Goal: Check status: Check status

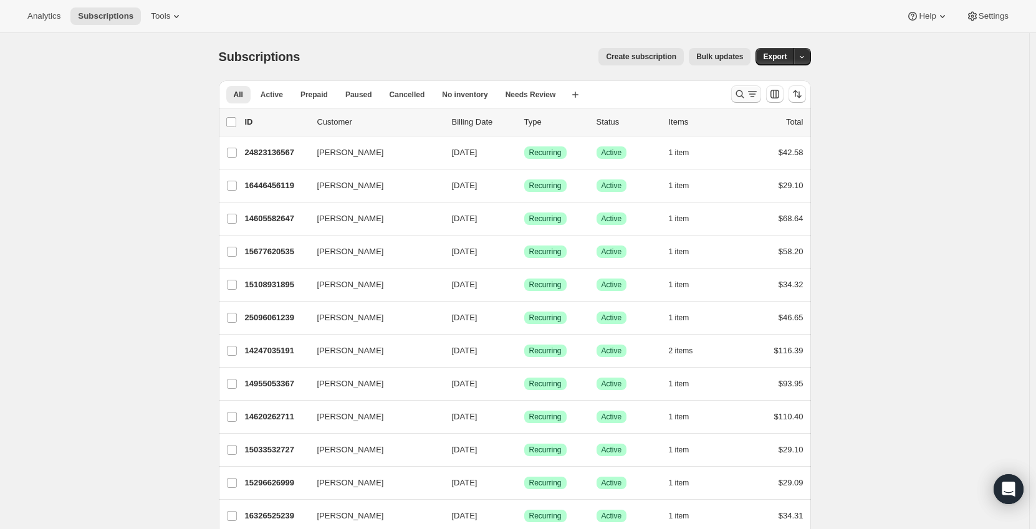
click at [740, 89] on icon "Search and filter results" at bounding box center [740, 94] width 12 height 12
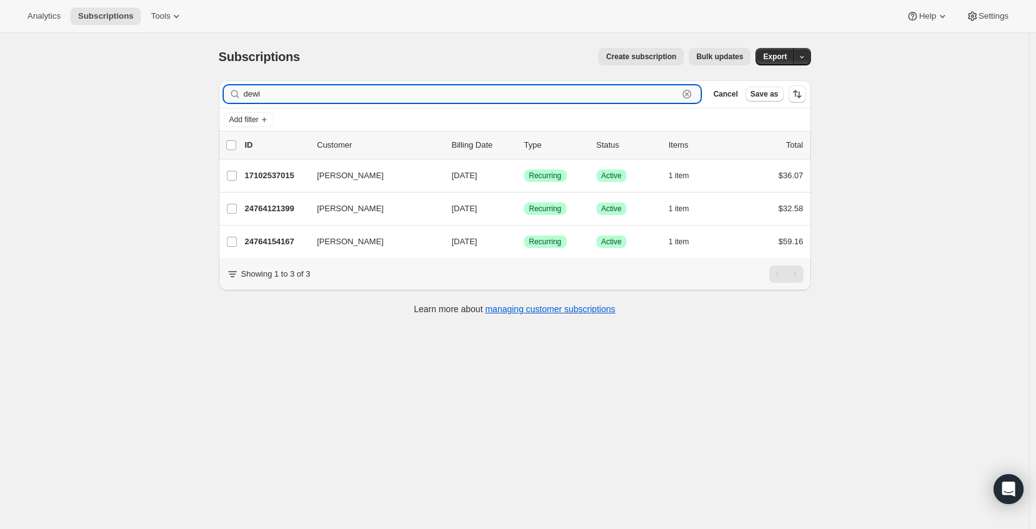
click at [280, 94] on input "dewi" at bounding box center [461, 93] width 435 height 17
paste input "2400077732X4DGH84"
type input "2400077732X4DGH84"
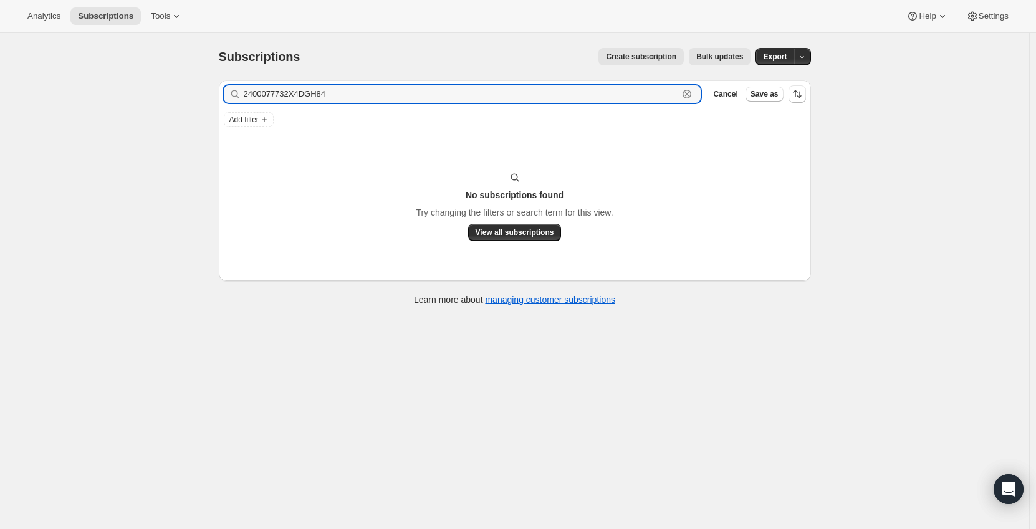
drag, startPoint x: 350, startPoint y: 90, endPoint x: 176, endPoint y: 88, distance: 174.6
click at [176, 88] on div "Subscriptions. This page is ready Subscriptions Create subscription Bulk update…" at bounding box center [514, 297] width 1029 height 529
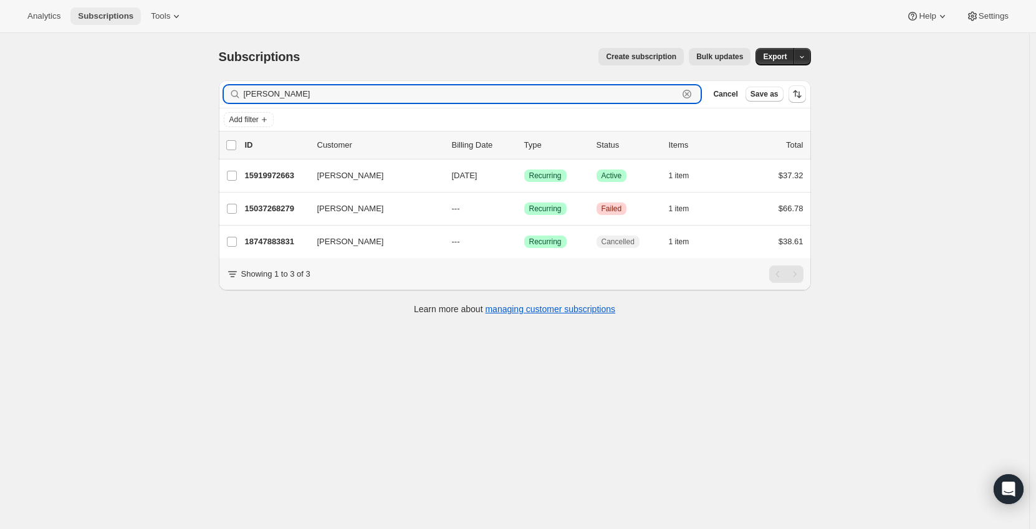
type input "[PERSON_NAME]"
